Goal: Obtain resource: Download file/media

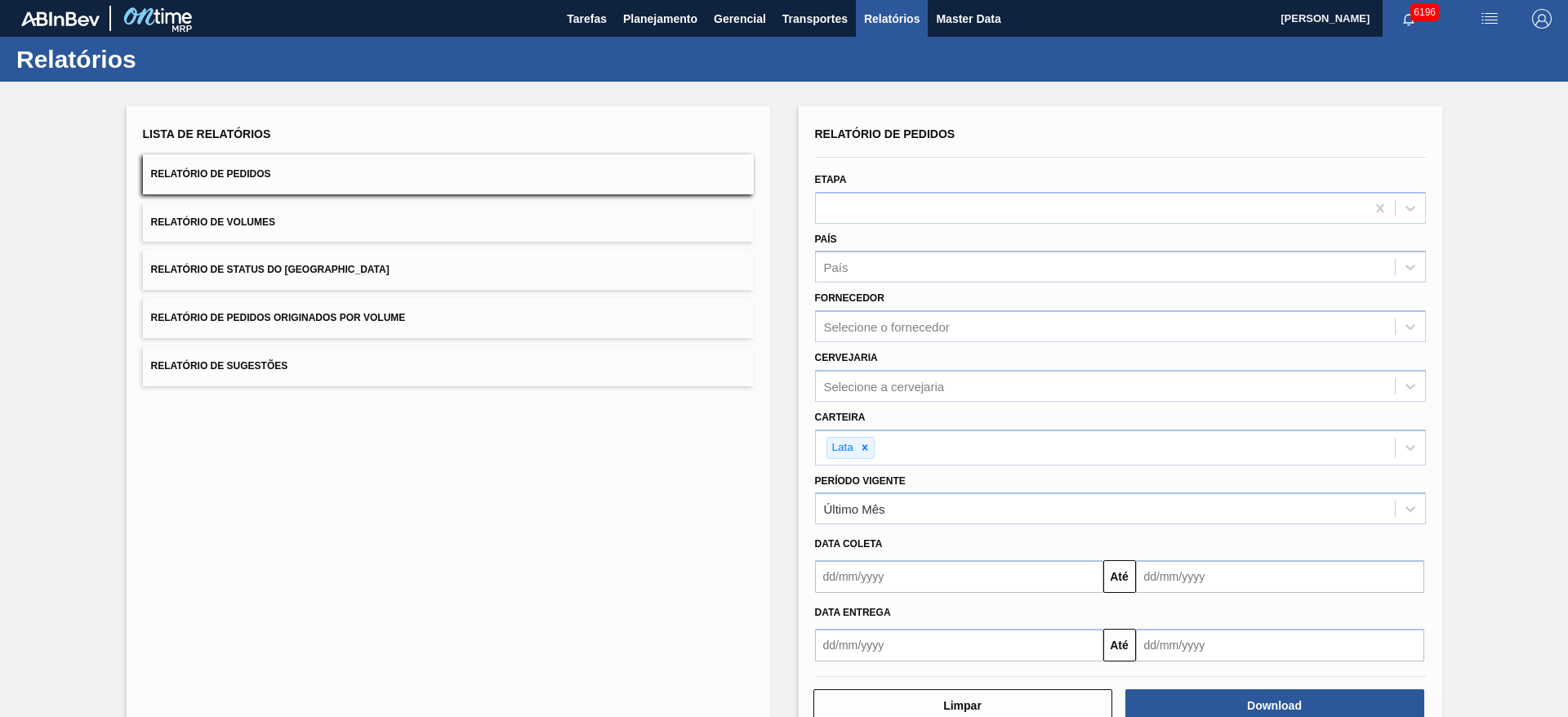
scroll to position [44, 0]
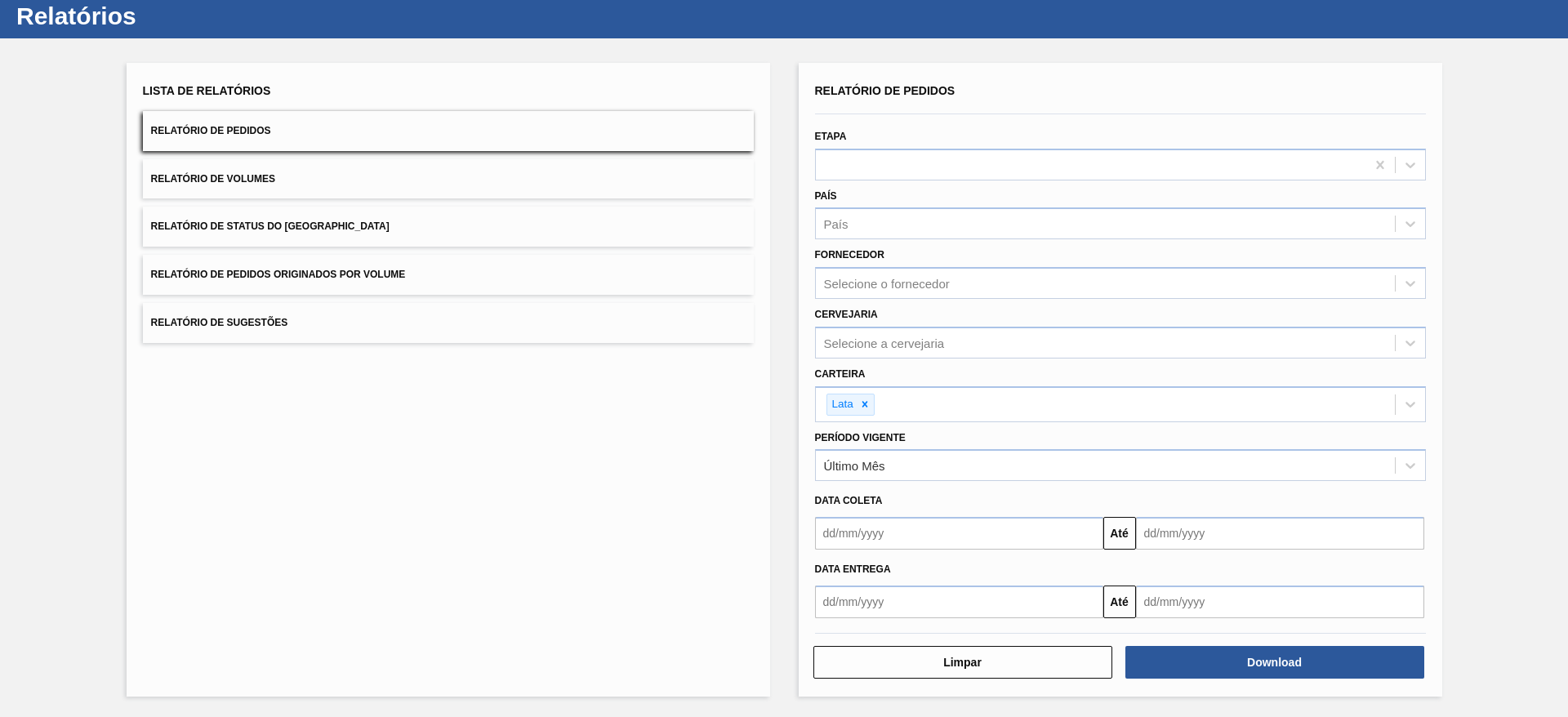
click at [271, 269] on span "Relatório de Pedidos Originados por Volume" at bounding box center [279, 274] width 255 height 12
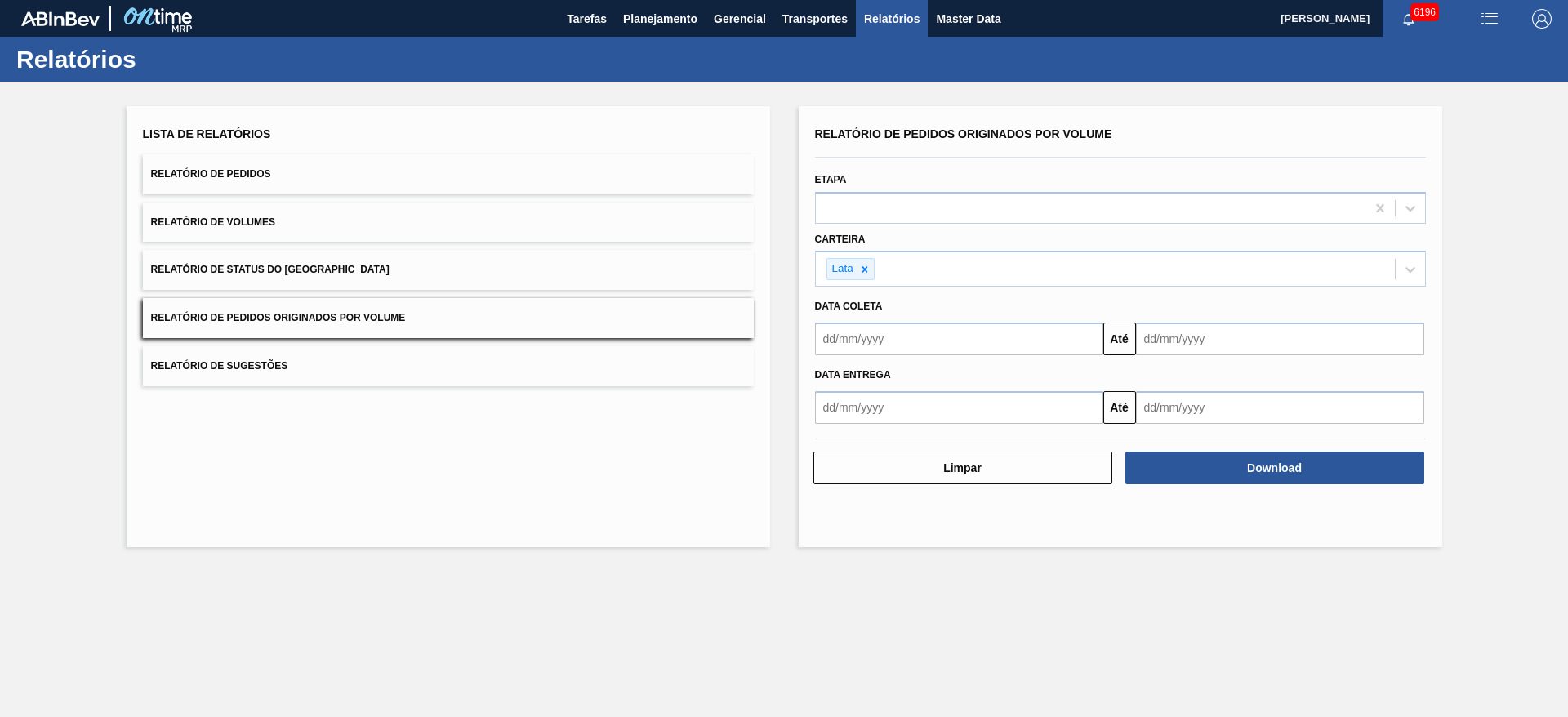
scroll to position [0, 0]
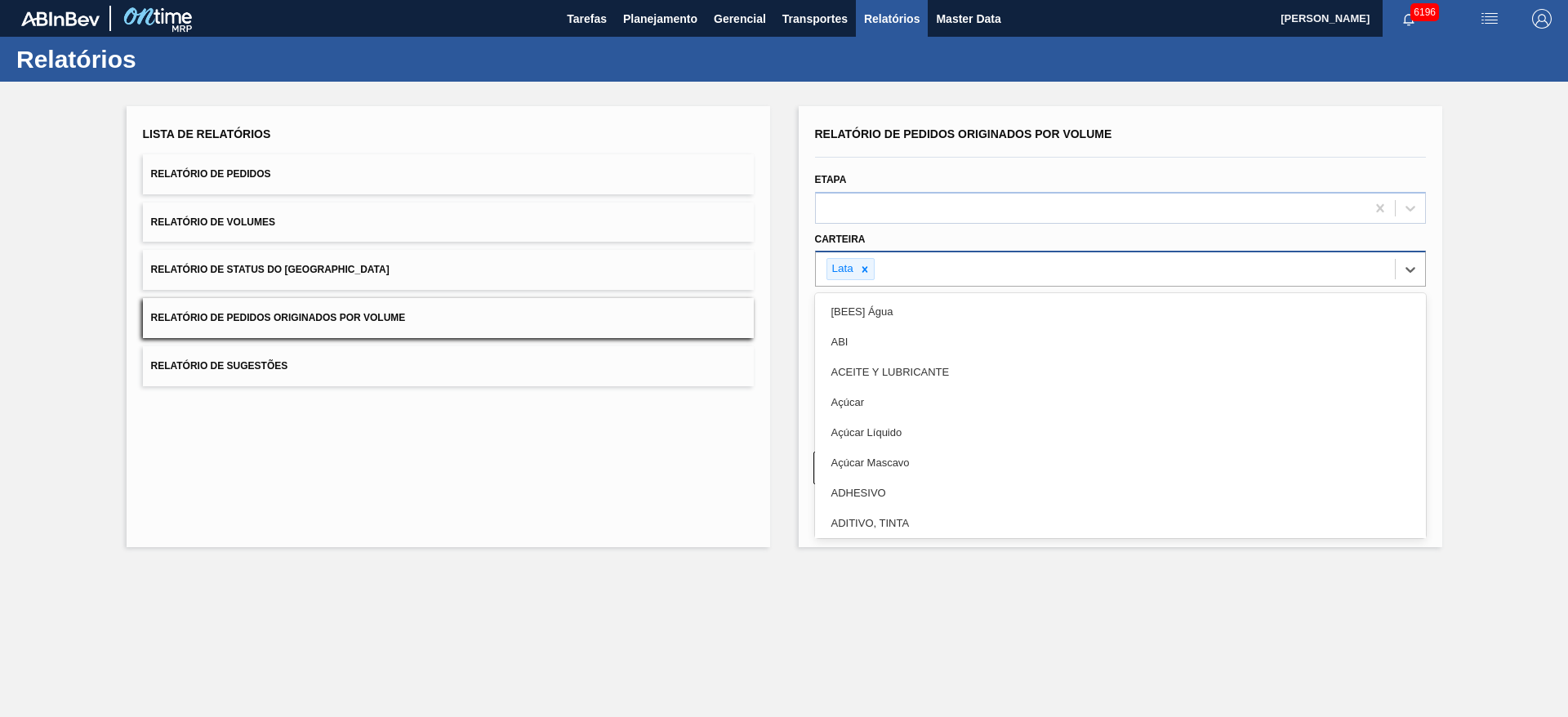
click at [916, 269] on div "Lata" at bounding box center [1105, 269] width 579 height 33
click at [870, 274] on icon at bounding box center [865, 269] width 12 height 12
type input "GA"
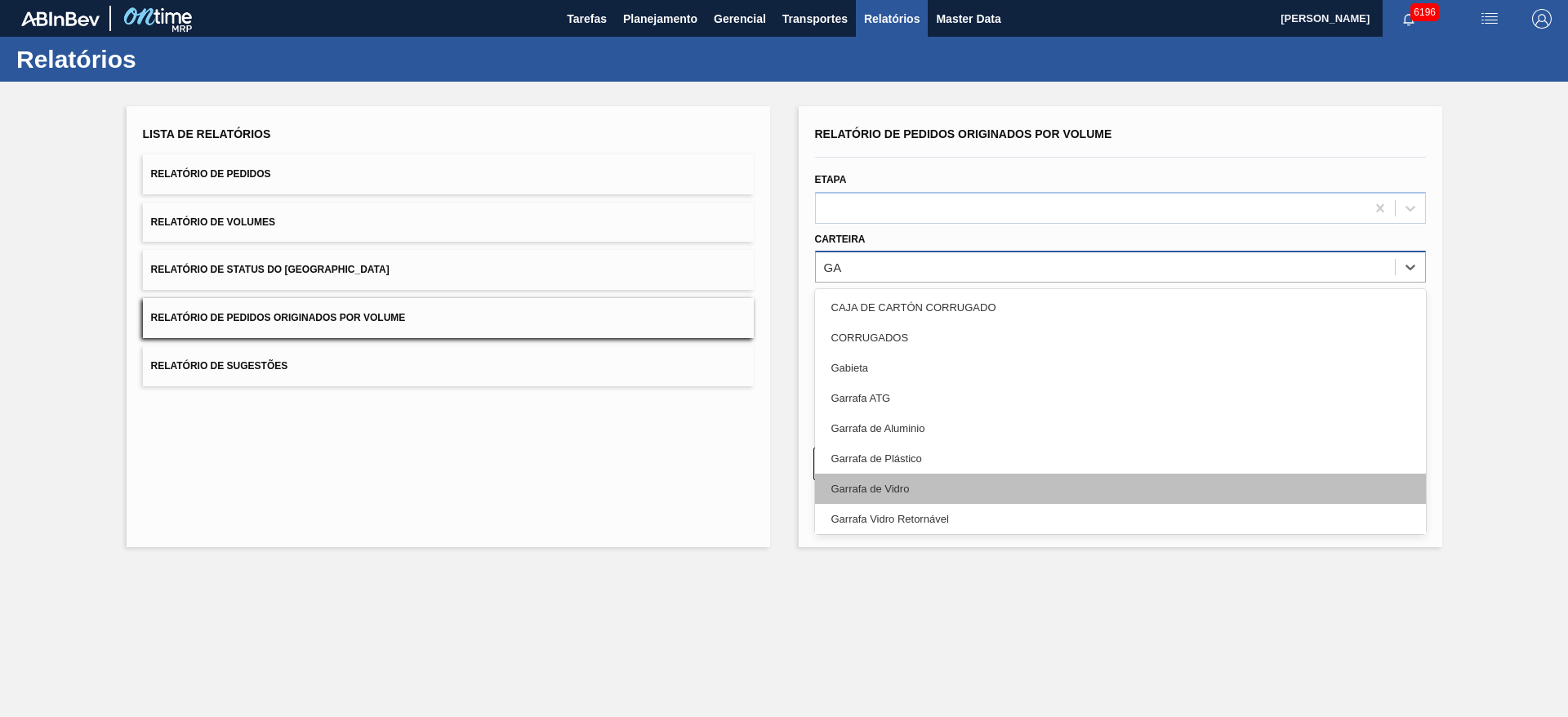
click at [894, 495] on div "Garrafa de Vidro" at bounding box center [1120, 489] width 611 height 30
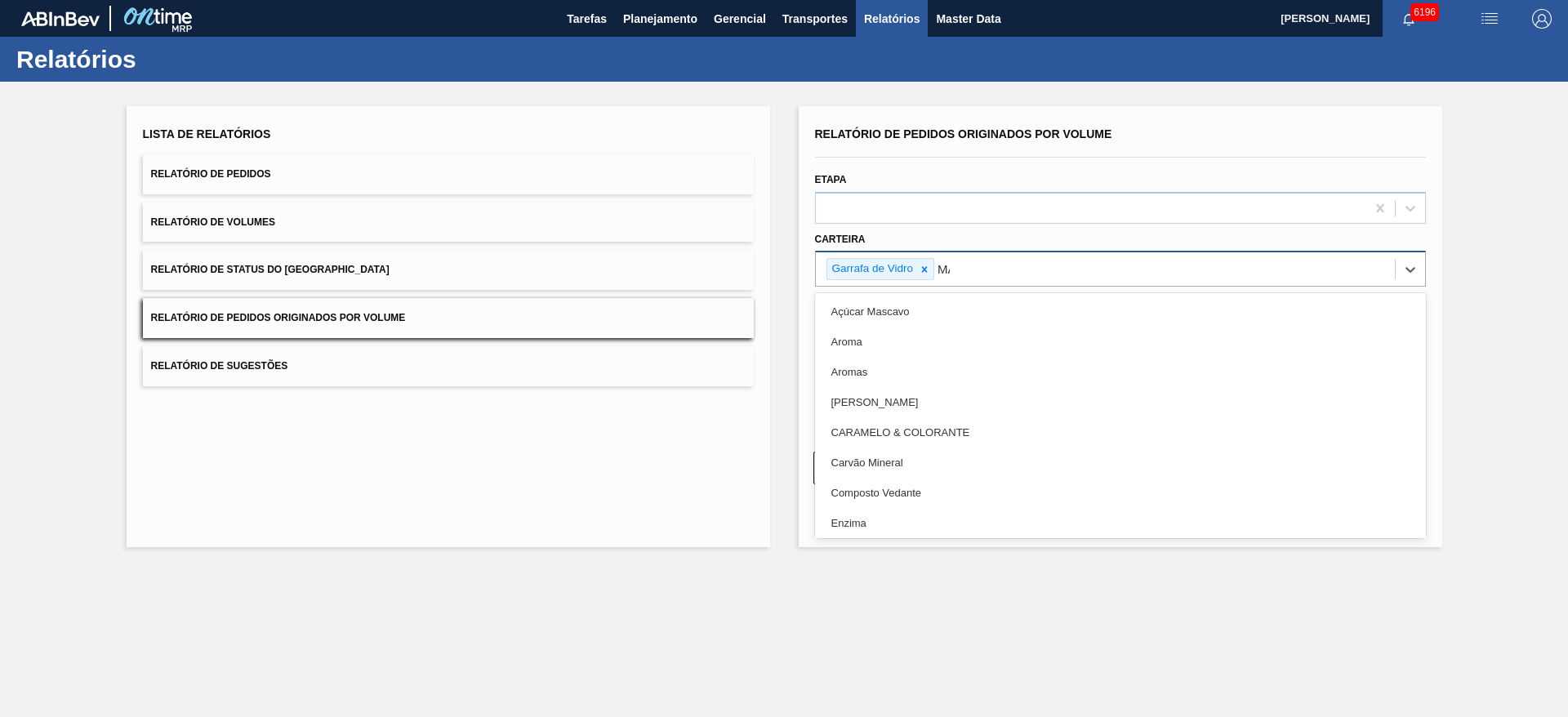
type input "MAL"
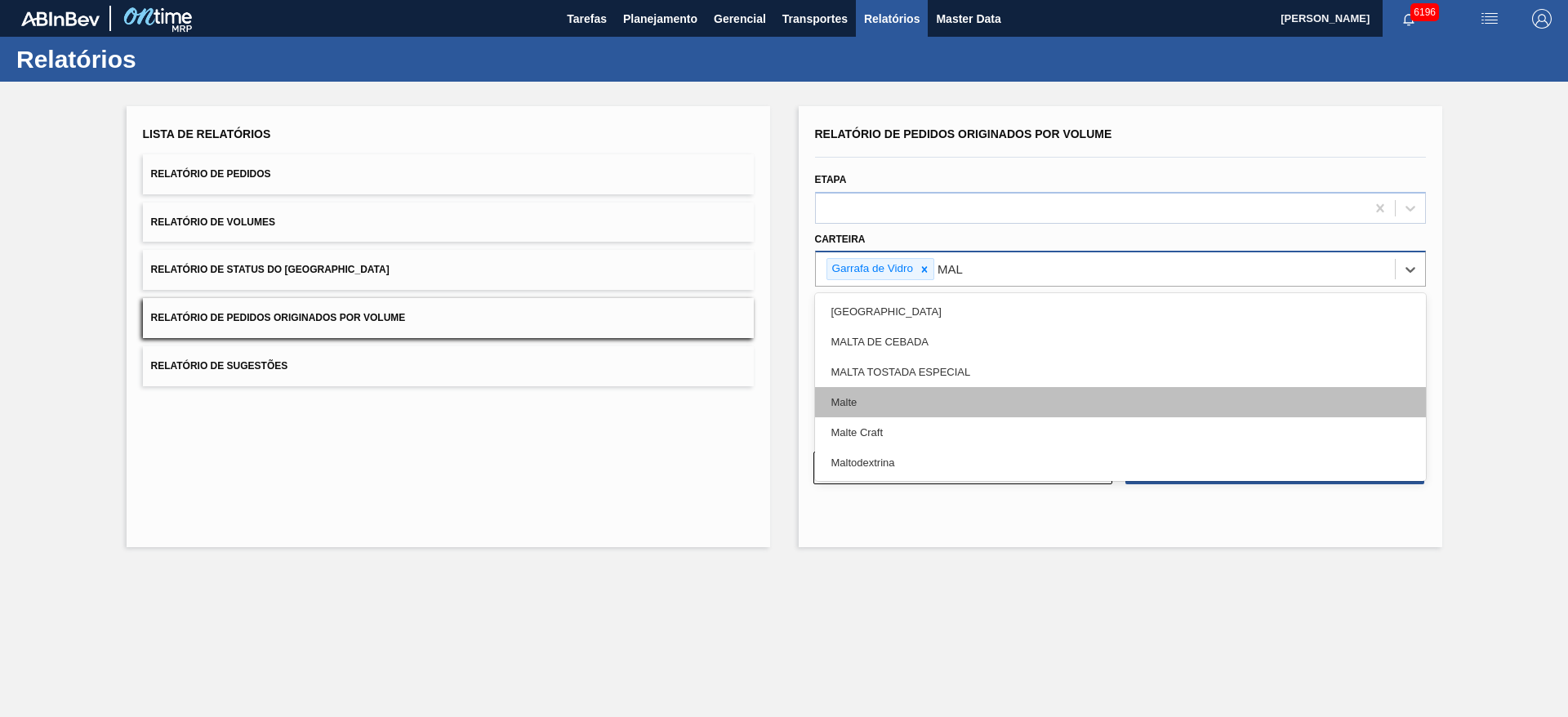
click at [902, 389] on div "Malte" at bounding box center [1120, 402] width 611 height 30
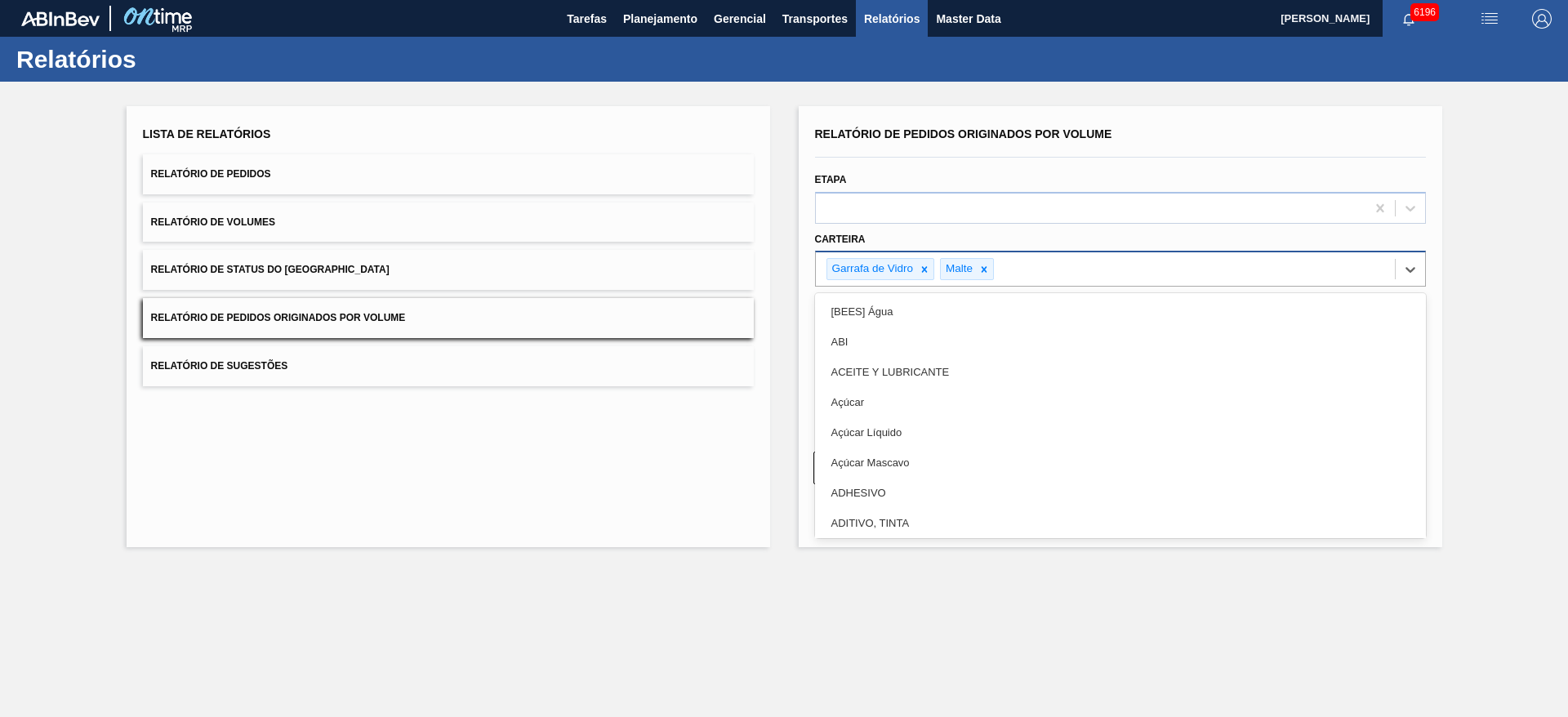
type input "A"
click at [902, 388] on div "Açúcar" at bounding box center [1120, 402] width 611 height 30
type input "PRE"
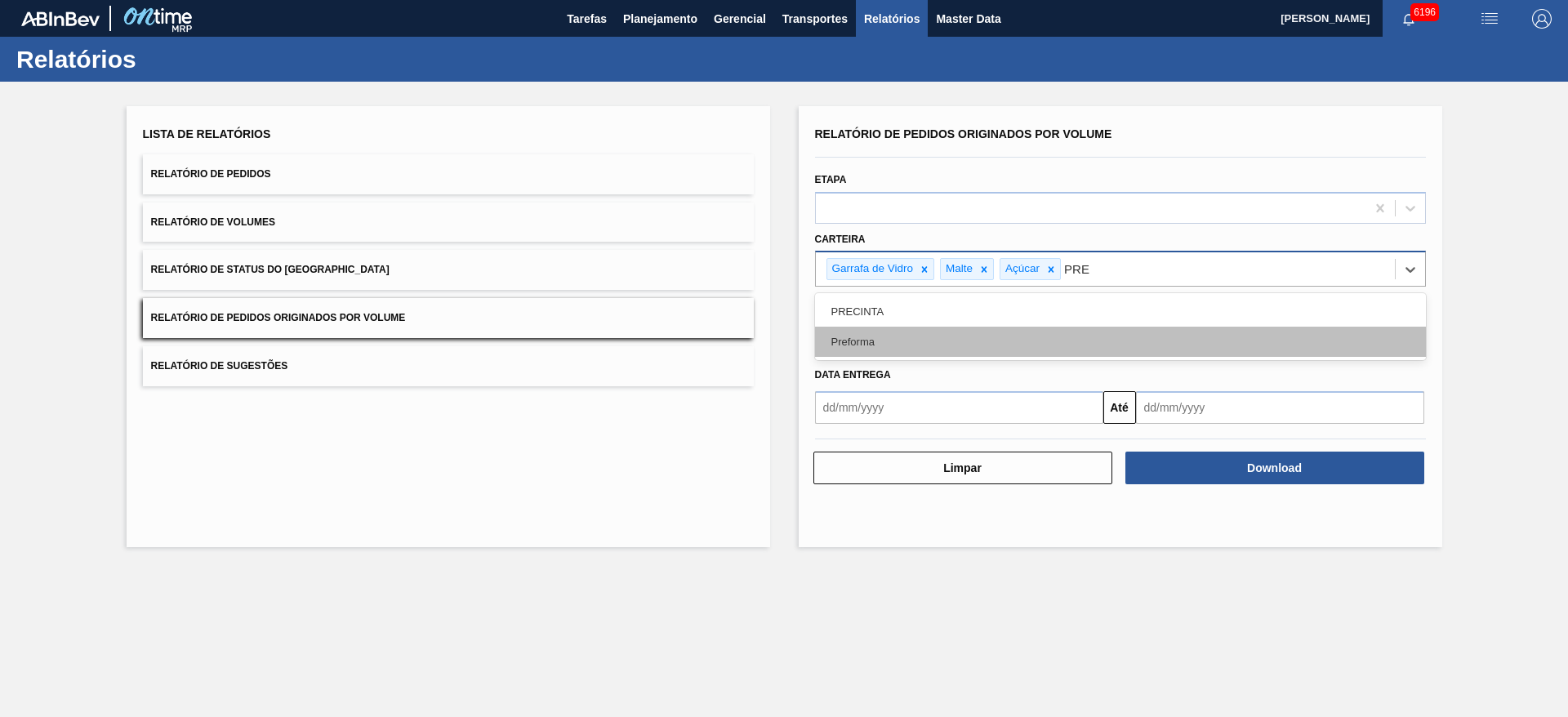
click at [907, 341] on div "Preforma" at bounding box center [1120, 341] width 611 height 30
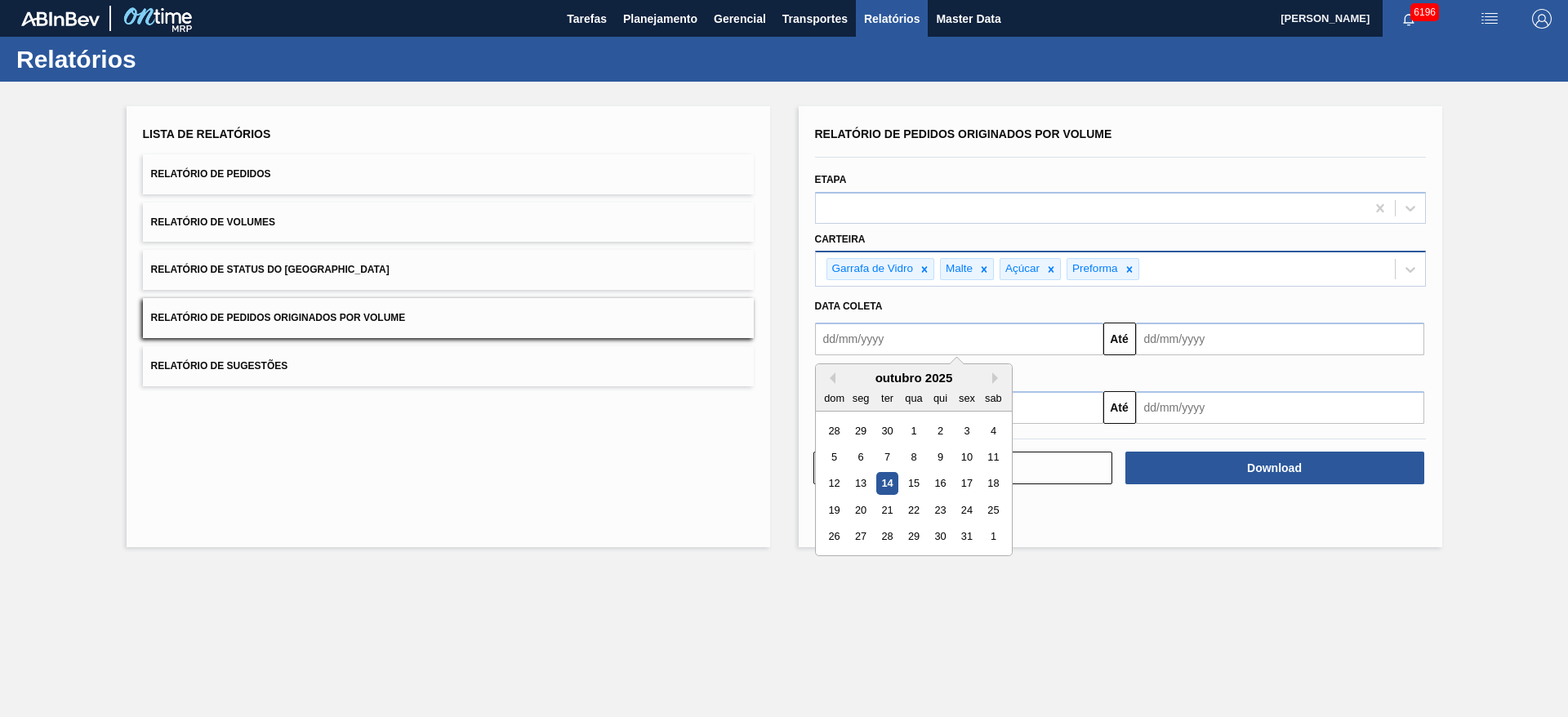
click at [923, 336] on input "text" at bounding box center [959, 339] width 289 height 33
click at [917, 433] on div "1" at bounding box center [914, 431] width 22 height 22
type input "[DATE]"
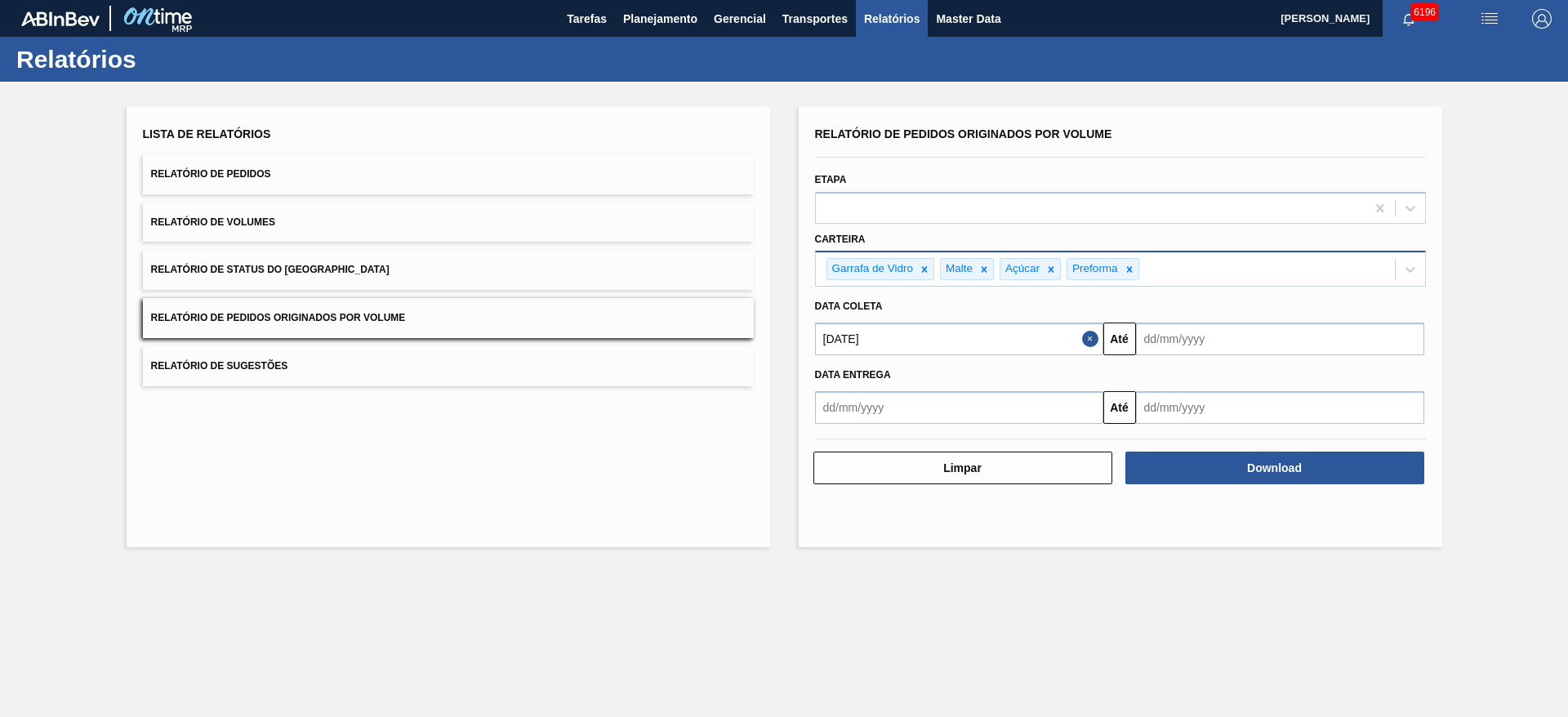
click at [1264, 328] on input "text" at bounding box center [1280, 339] width 289 height 33
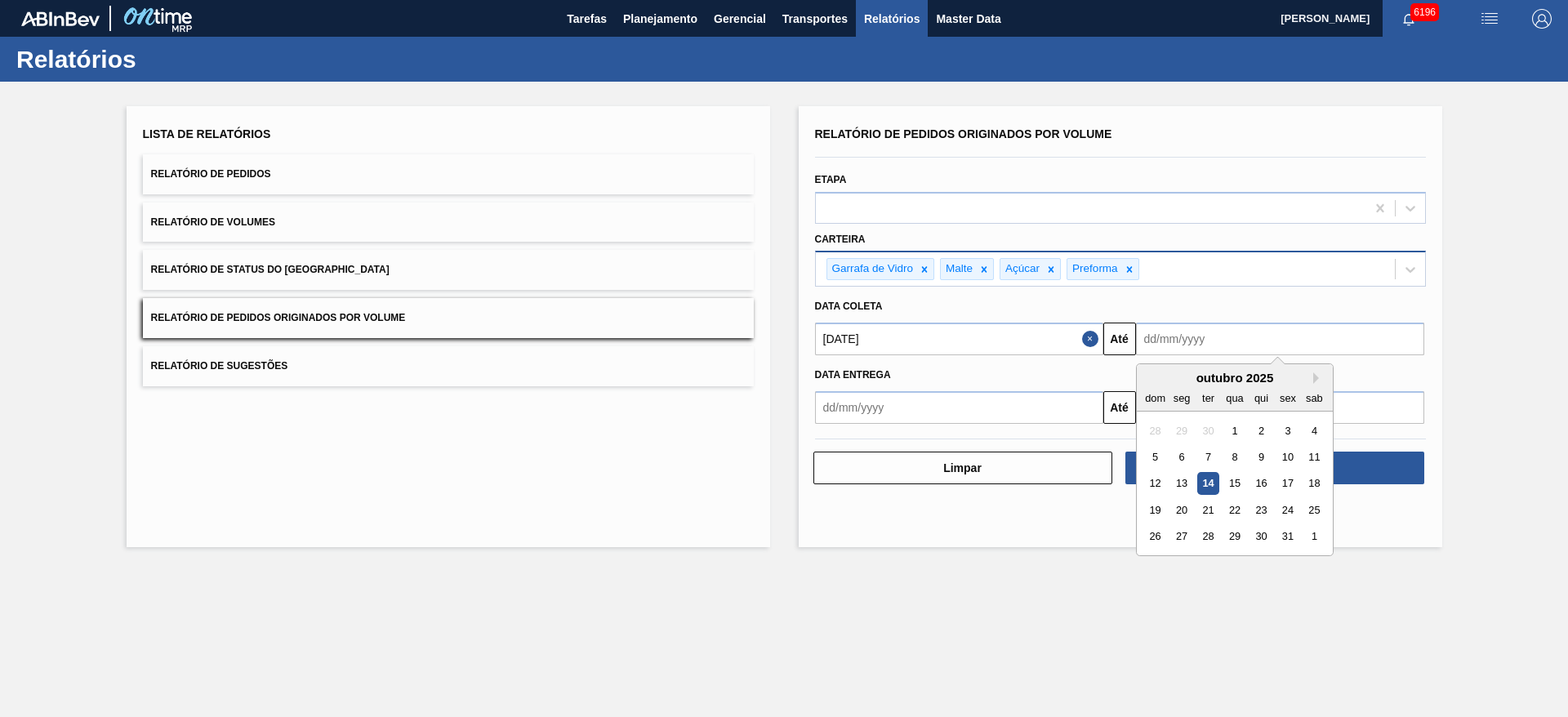
click at [1291, 534] on div "31" at bounding box center [1288, 537] width 22 height 22
type input "[DATE]"
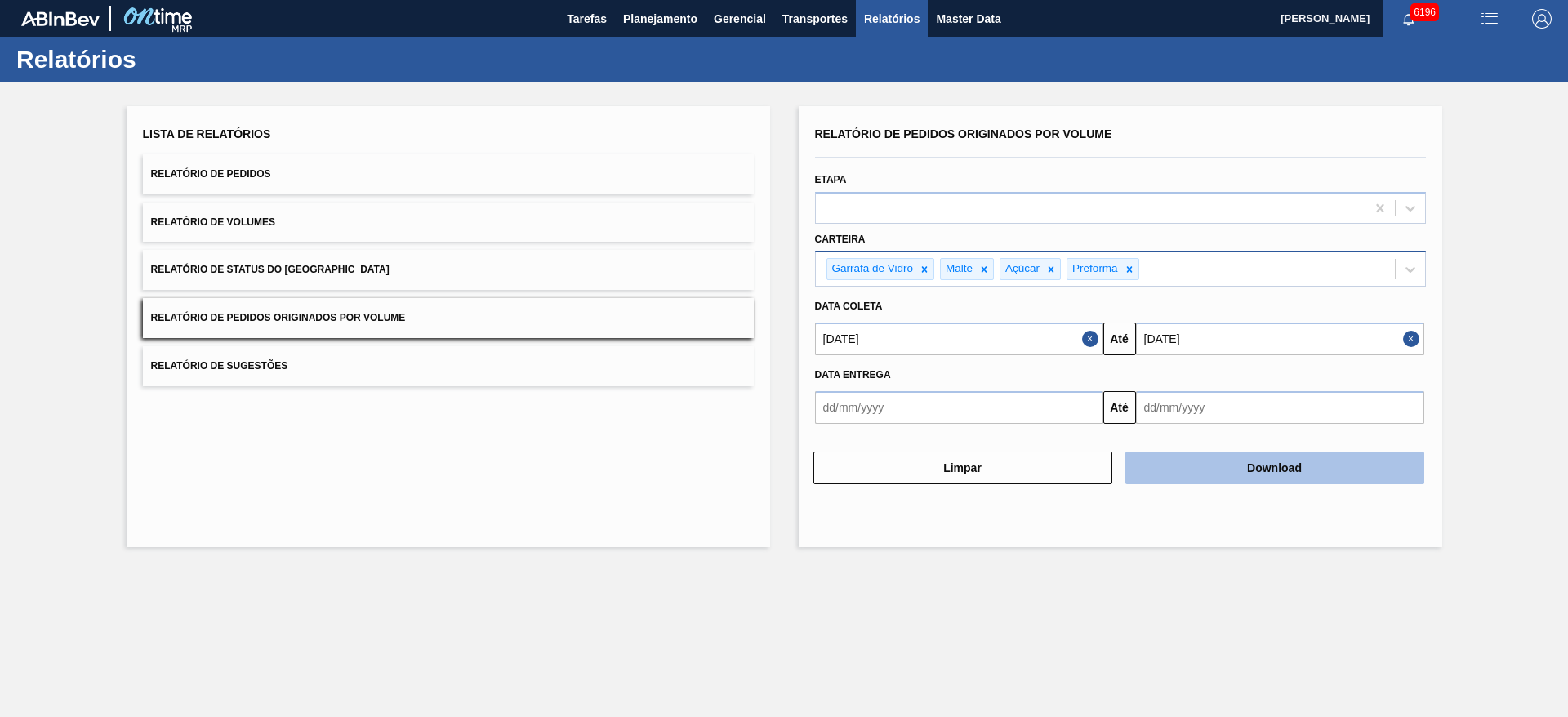
click at [1283, 464] on button "Download" at bounding box center [1274, 468] width 299 height 33
